Goal: Transaction & Acquisition: Obtain resource

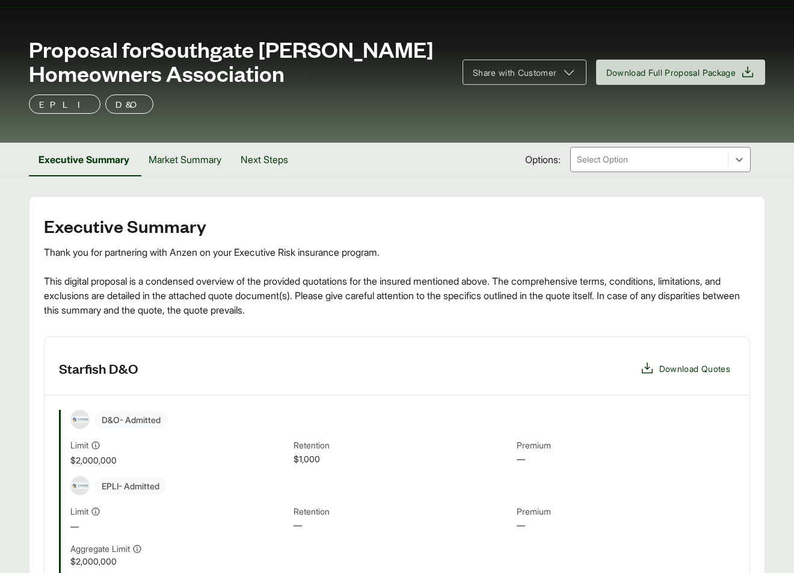
scroll to position [61, 0]
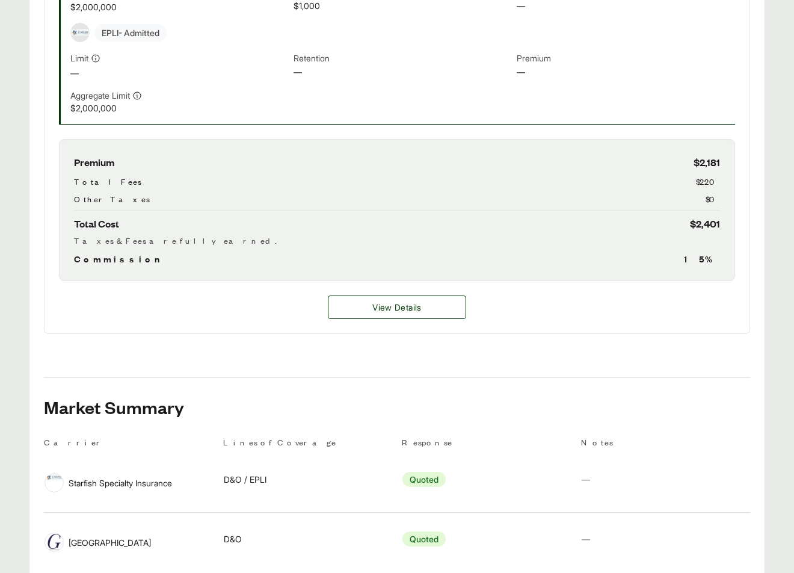
scroll to position [561, 0]
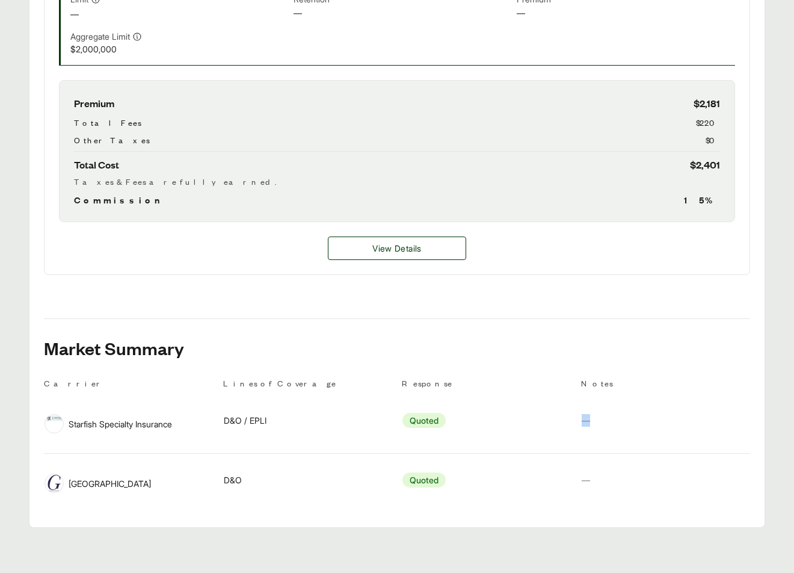
drag, startPoint x: 578, startPoint y: 418, endPoint x: 650, endPoint y: 422, distance: 71.7
click at [650, 422] on tr "Carrier Starfish Specialty Insurance Lines of Coverage D&O / EPLI Response Quot…" at bounding box center [397, 424] width 707 height 60
click at [580, 480] on tr "Carrier Greenwich Lines of Coverage D&O Response Quoted Notes —" at bounding box center [397, 483] width 707 height 59
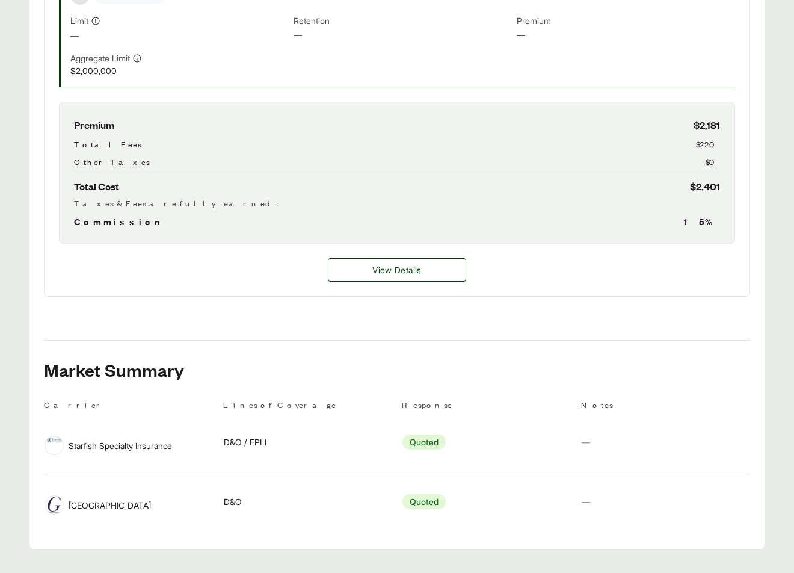
scroll to position [549, 0]
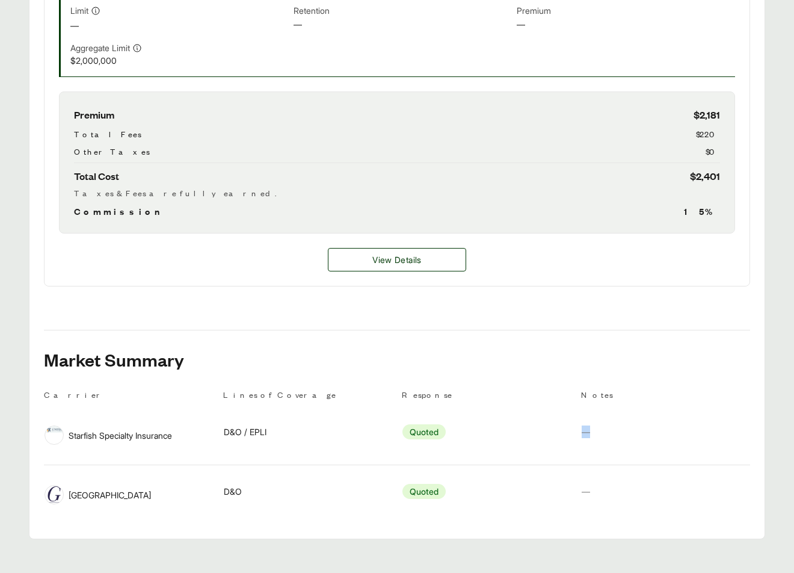
drag, startPoint x: 572, startPoint y: 430, endPoint x: 633, endPoint y: 442, distance: 62.7
click at [633, 442] on tr "Carrier Starfish Specialty Insurance Lines of Coverage D&O / EPLI Response Quot…" at bounding box center [397, 436] width 707 height 60
click at [594, 435] on div "Notes —" at bounding box center [666, 432] width 169 height 42
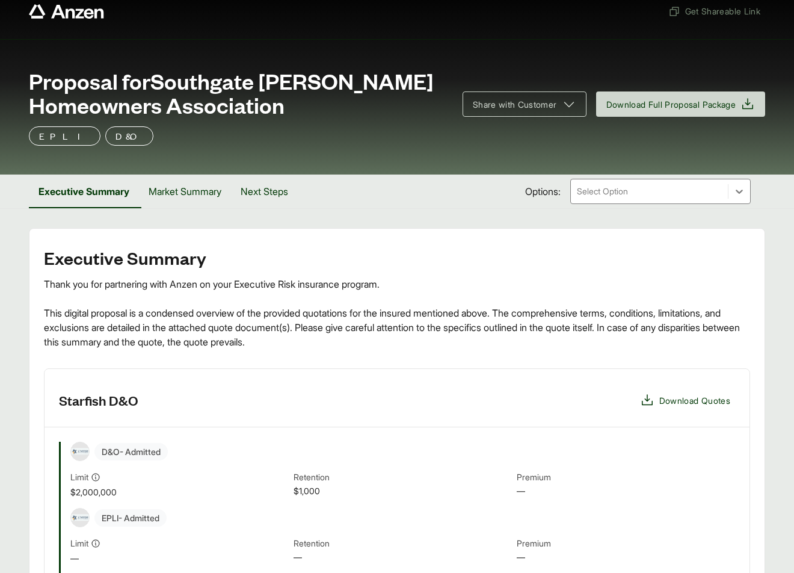
scroll to position [10, 0]
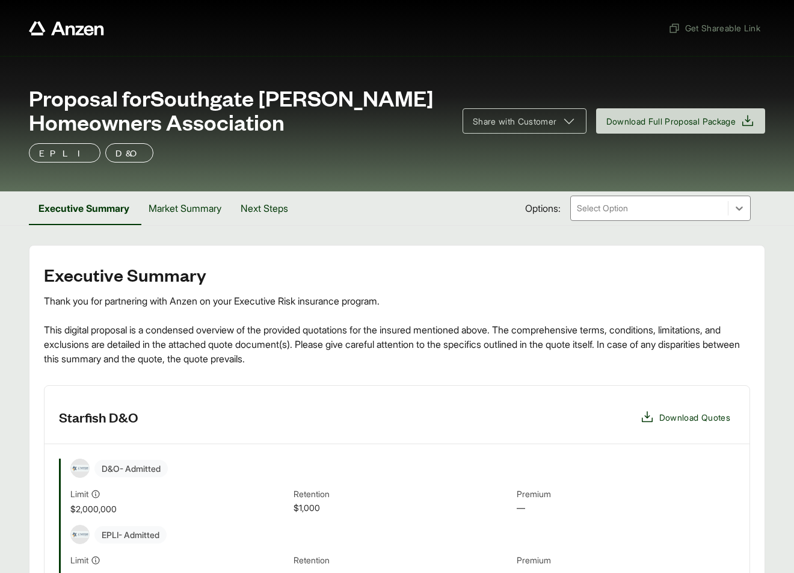
scroll to position [20, 0]
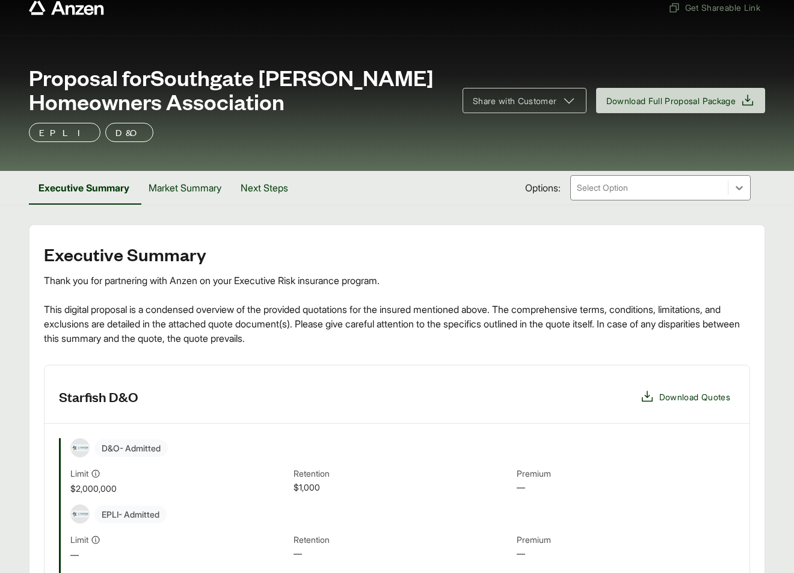
click at [679, 190] on div at bounding box center [649, 188] width 147 height 14
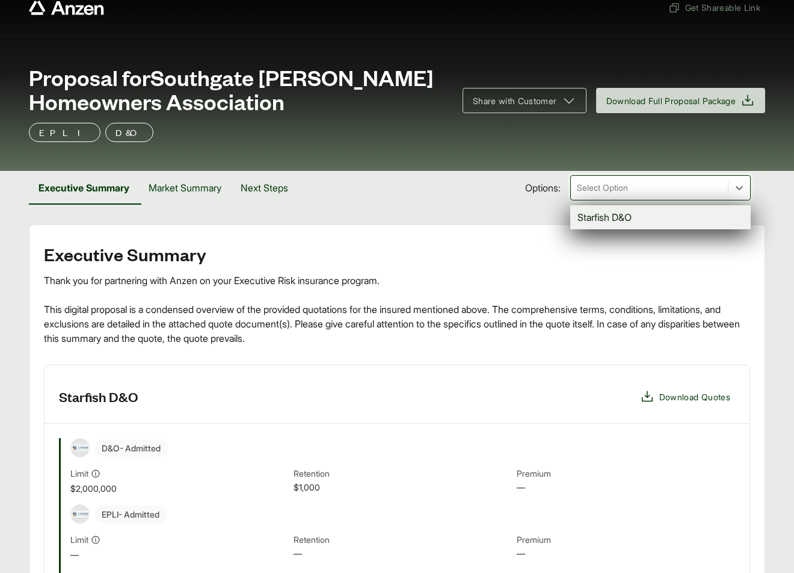
click at [598, 153] on div "Proposal for Southgate [PERSON_NAME] Homeowners Association Share with Customer…" at bounding box center [397, 103] width 794 height 135
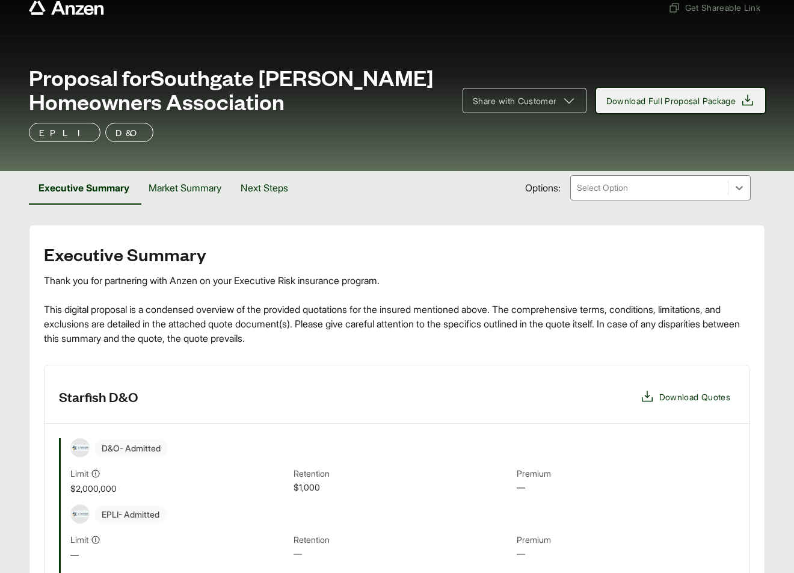
click at [677, 97] on span "Download Full Proposal Package" at bounding box center [672, 100] width 130 height 13
